Goal: Transaction & Acquisition: Obtain resource

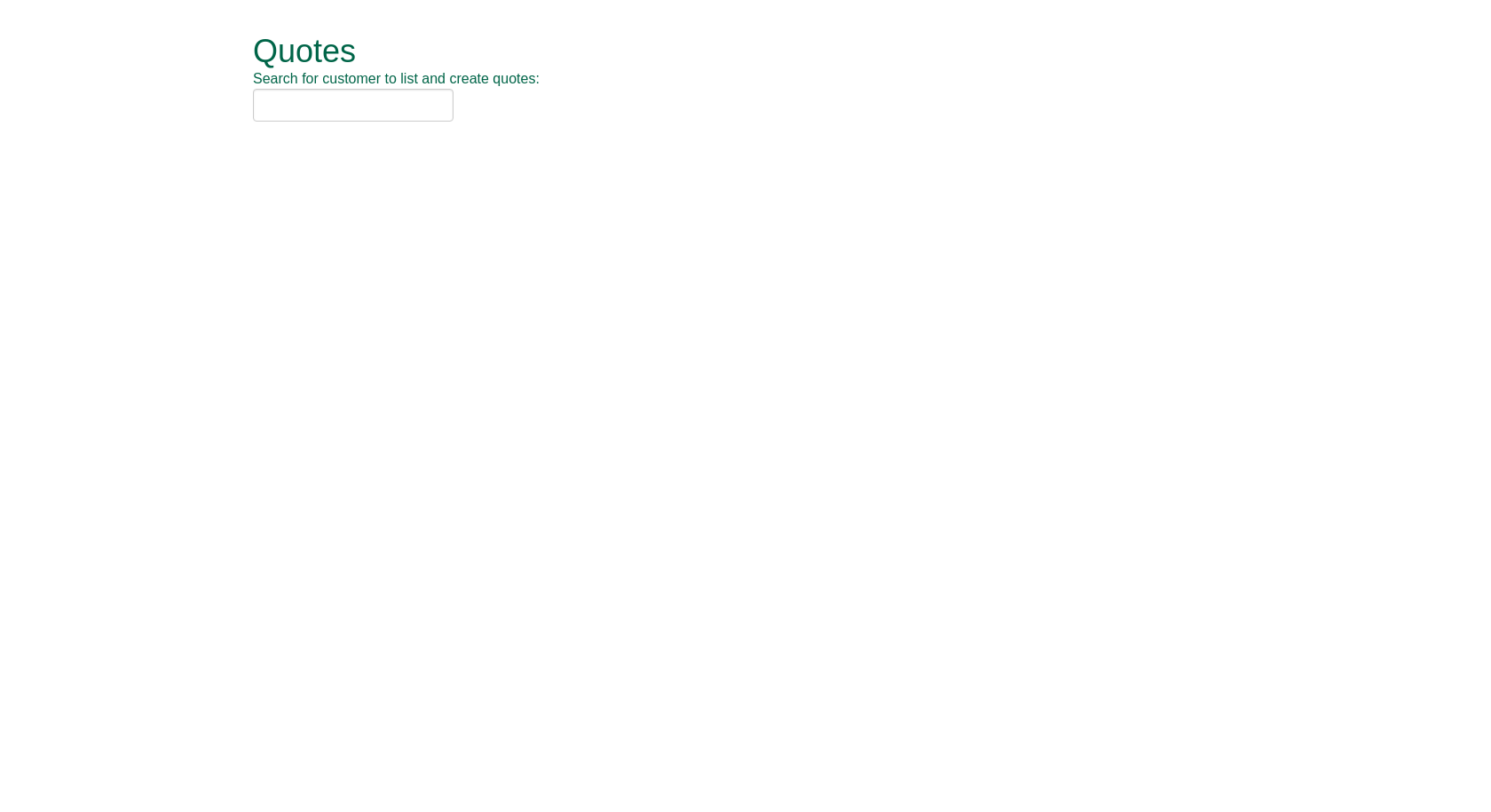
click at [390, 114] on input "text" at bounding box center [354, 104] width 201 height 32
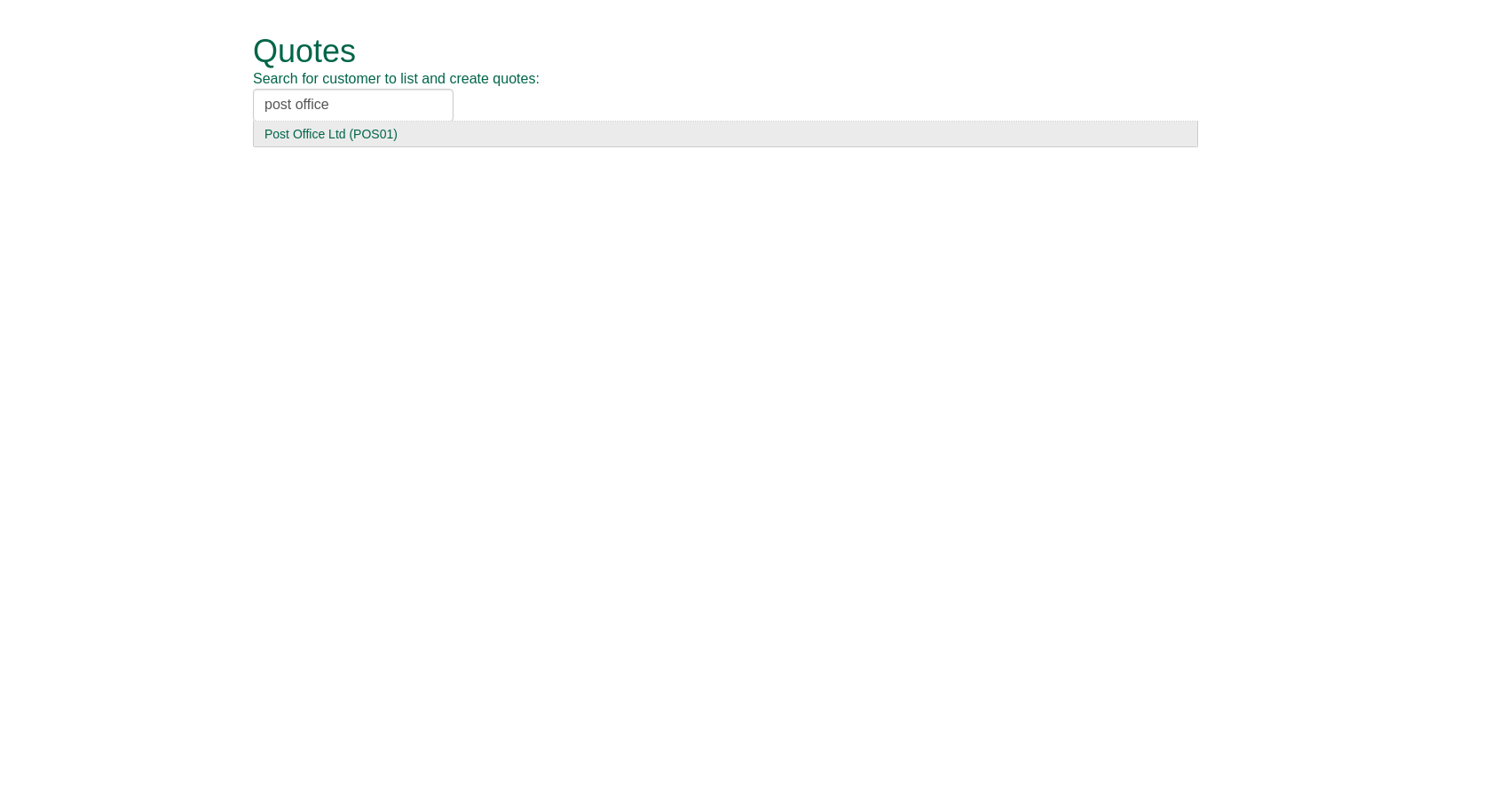
type input "post office"
click at [382, 130] on div "Post Office Ltd (POS01)" at bounding box center [726, 134] width 922 height 18
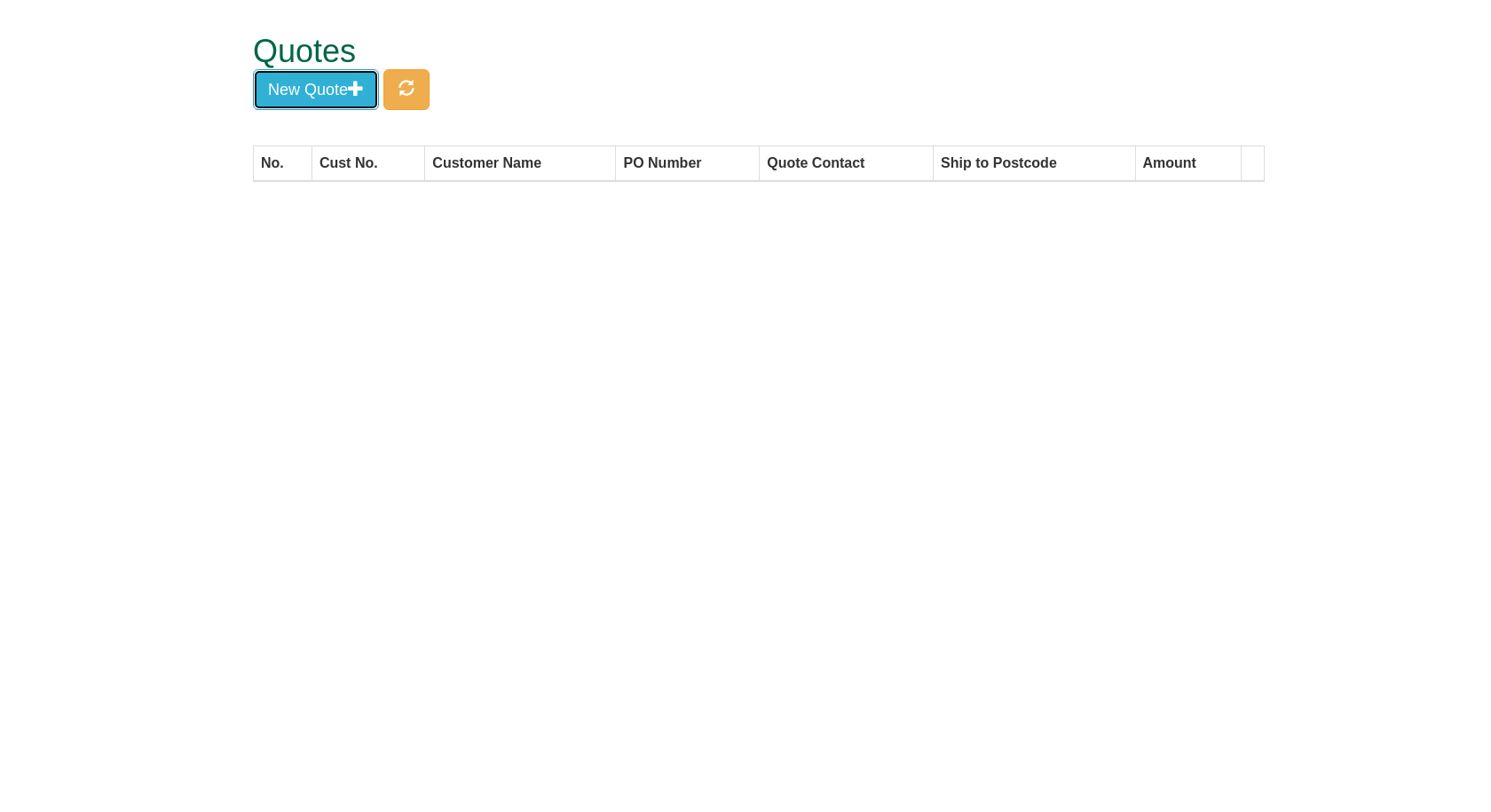
click at [325, 87] on button "New Quote" at bounding box center [316, 89] width 126 height 40
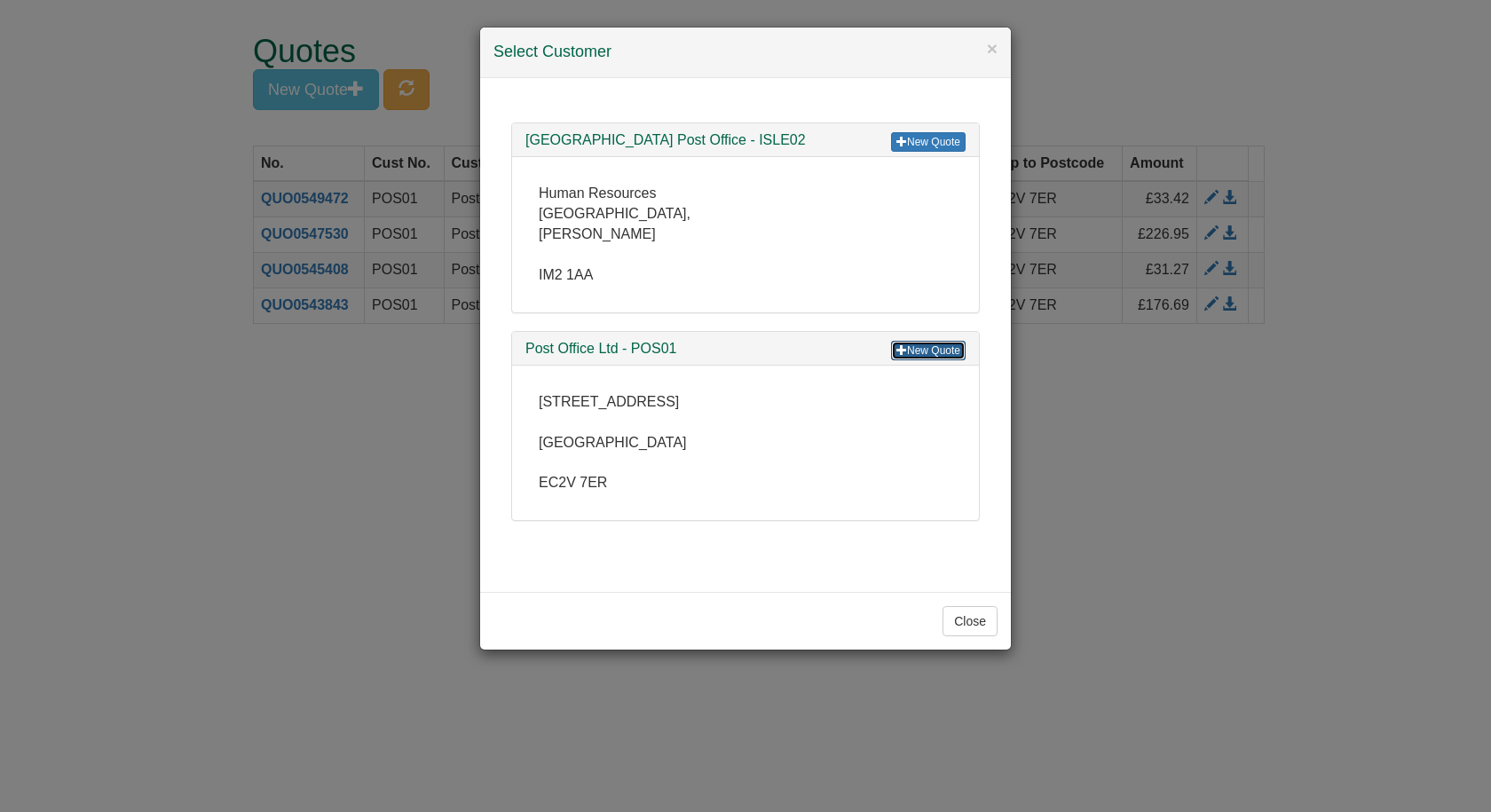
click at [920, 345] on link "New Quote" at bounding box center [929, 350] width 75 height 20
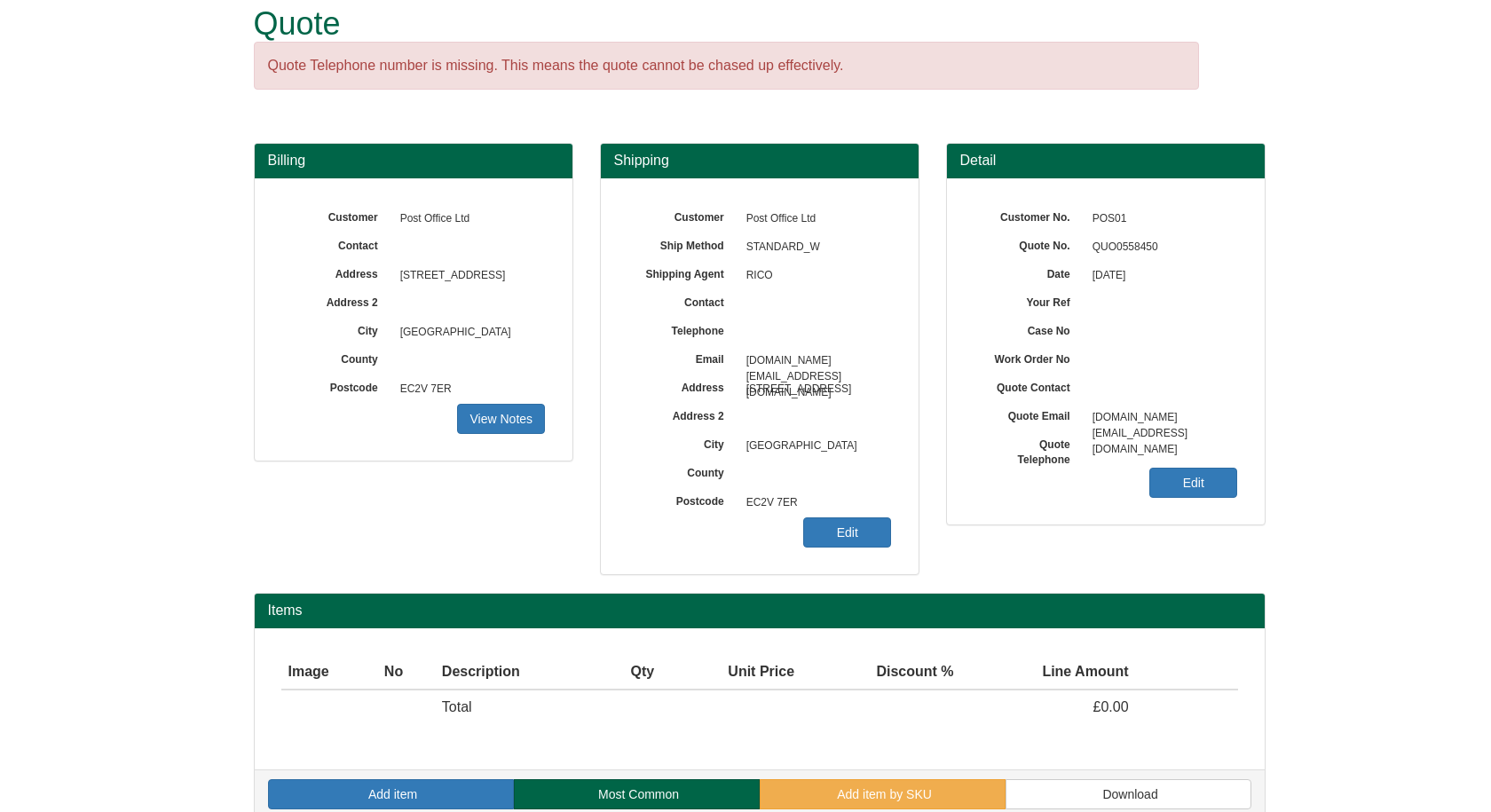
scroll to position [52, 0]
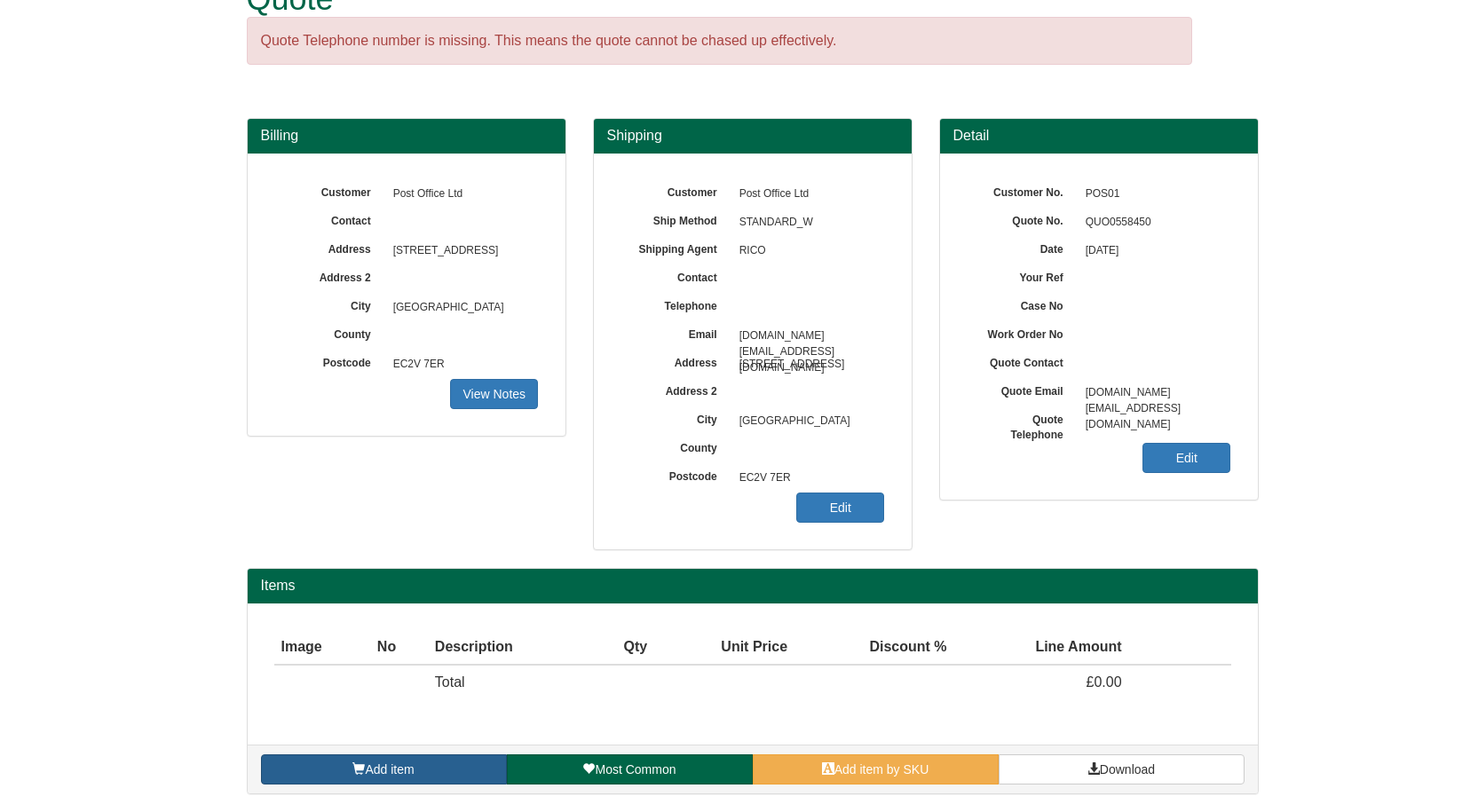
click at [423, 769] on link "Add item" at bounding box center [384, 769] width 246 height 31
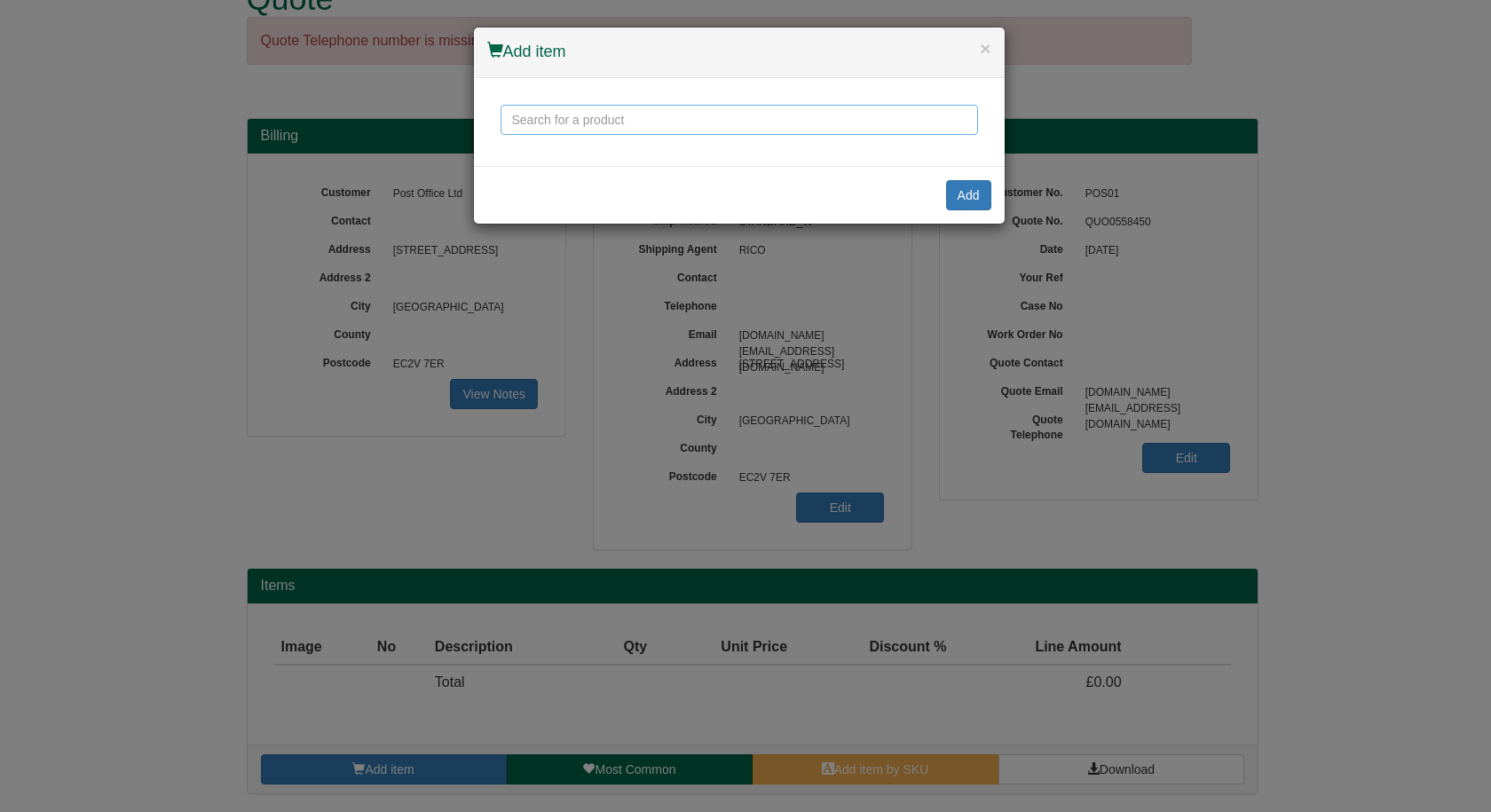
click at [666, 115] on input "text" at bounding box center [739, 119] width 478 height 31
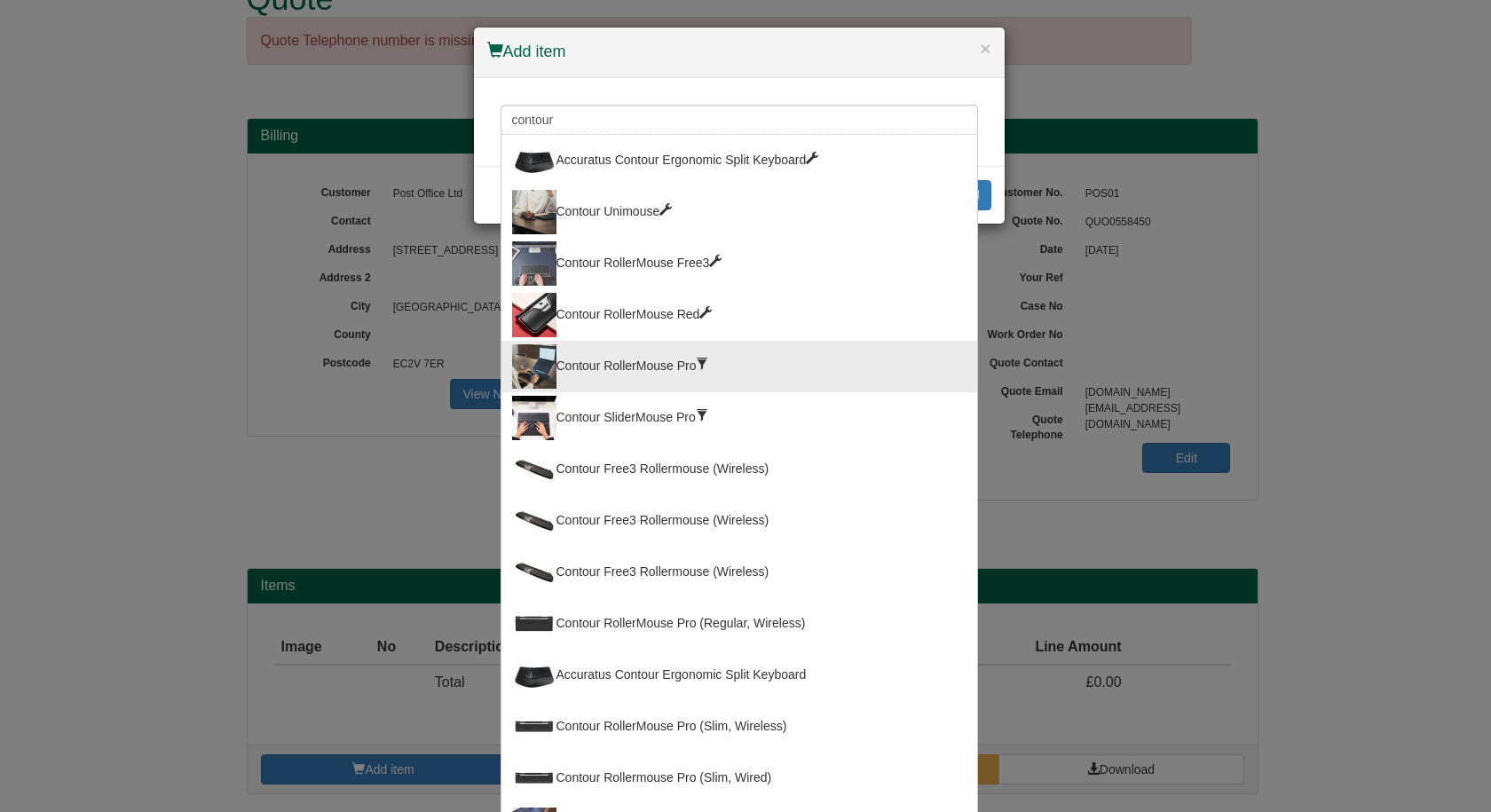
click at [589, 367] on div "Contour RollerMouse Pro" at bounding box center [739, 366] width 454 height 44
type input "Contour RollerMouse Pro"
click at [694, 126] on input "Contour RollerMouse Pro" at bounding box center [739, 119] width 478 height 31
click at [612, 361] on div "× Add item Contour RollerMouse Pro Accuratus Contour Ergonomic Split Keyboard C…" at bounding box center [746, 406] width 1491 height 812
click at [679, 114] on input "Contour RollerMouse Pro" at bounding box center [739, 119] width 478 height 31
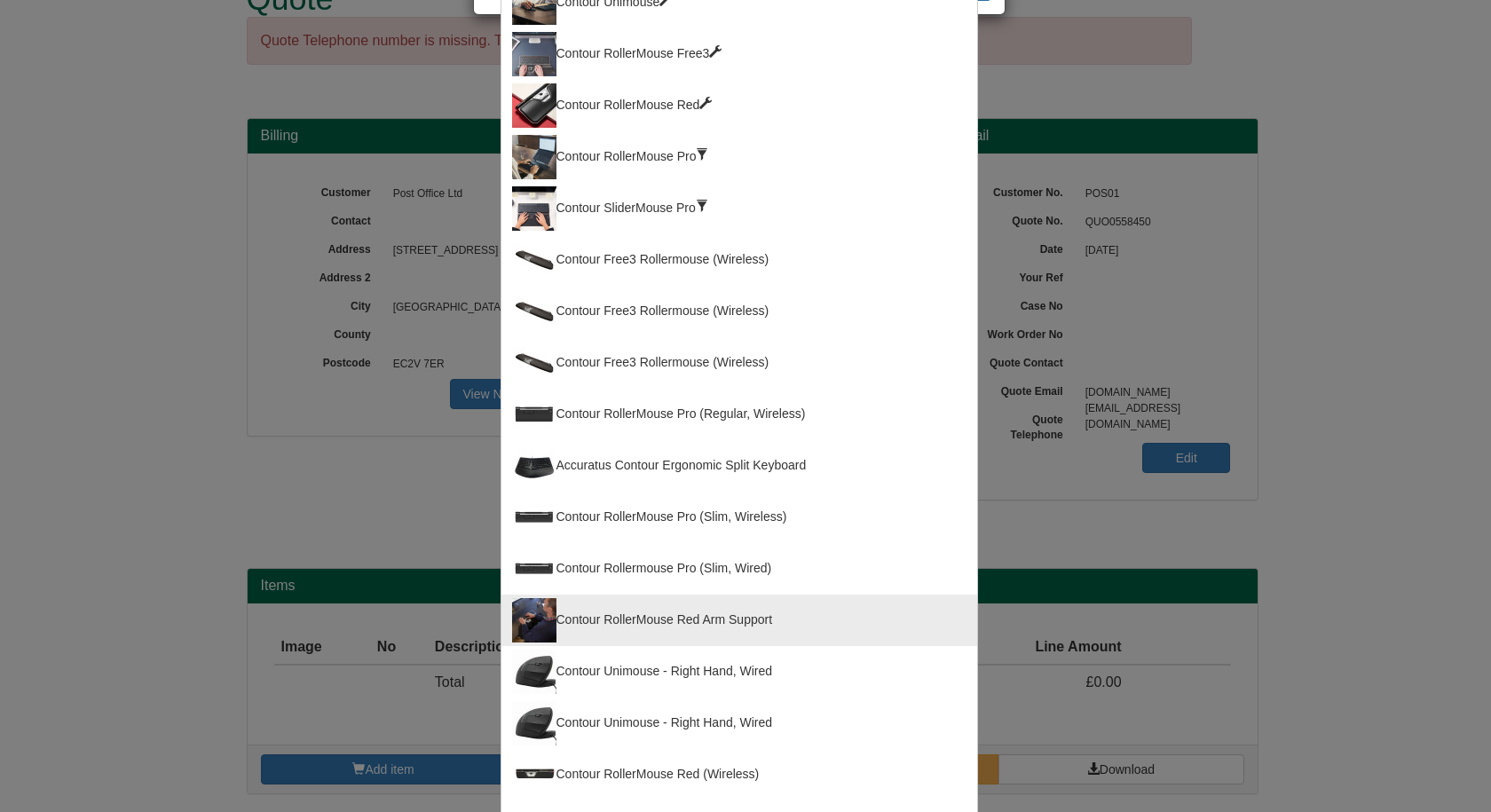
scroll to position [0, 0]
